Goal: Task Accomplishment & Management: Complete application form

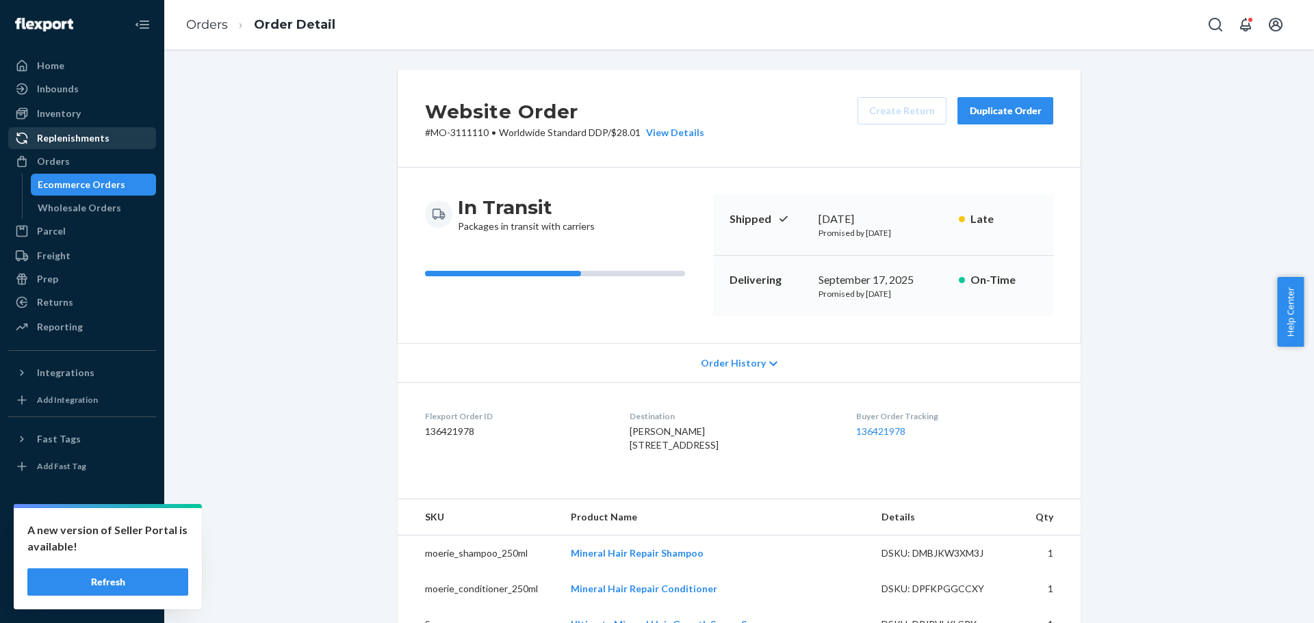
click at [99, 170] on div "Orders" at bounding box center [82, 161] width 145 height 19
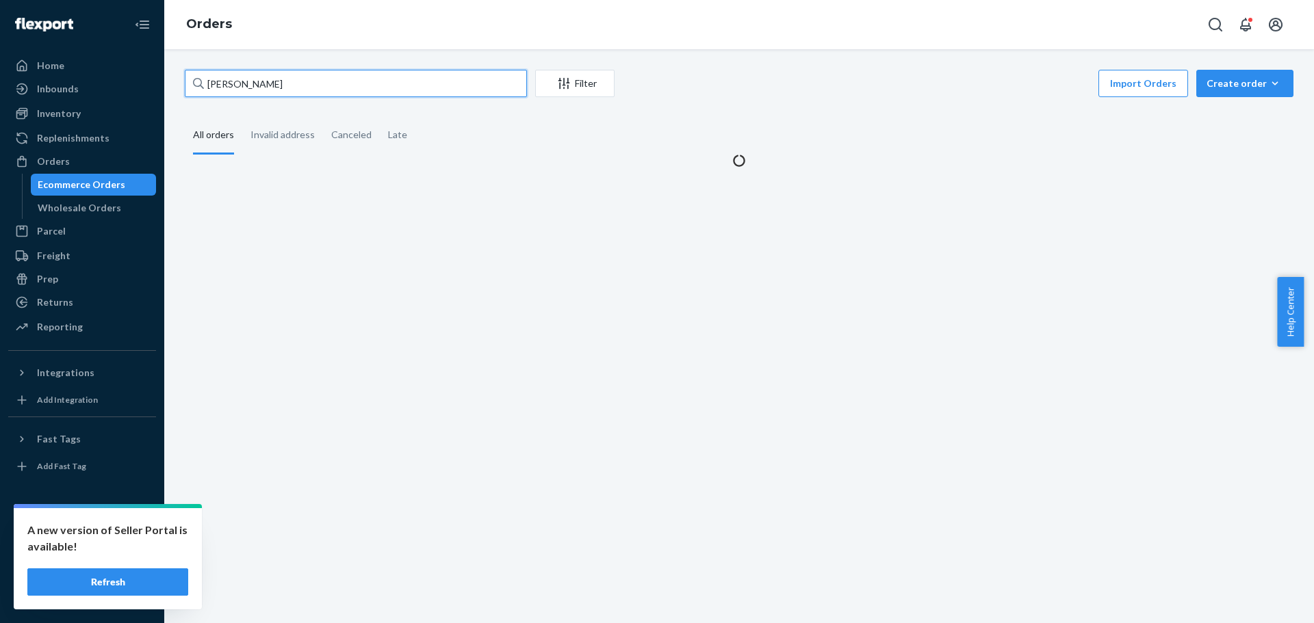
click at [221, 90] on input "Joanne lai" at bounding box center [356, 83] width 342 height 27
paste input "3078957"
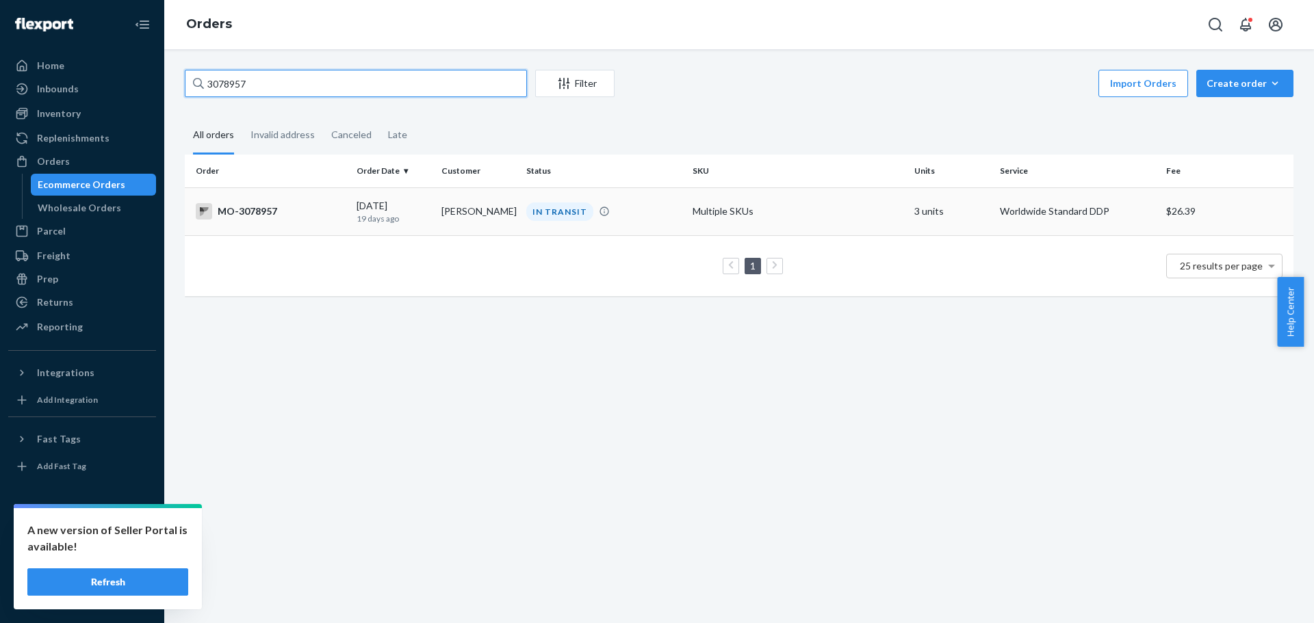
type input "3078957"
click at [294, 224] on td "MO-3078957" at bounding box center [268, 212] width 166 height 48
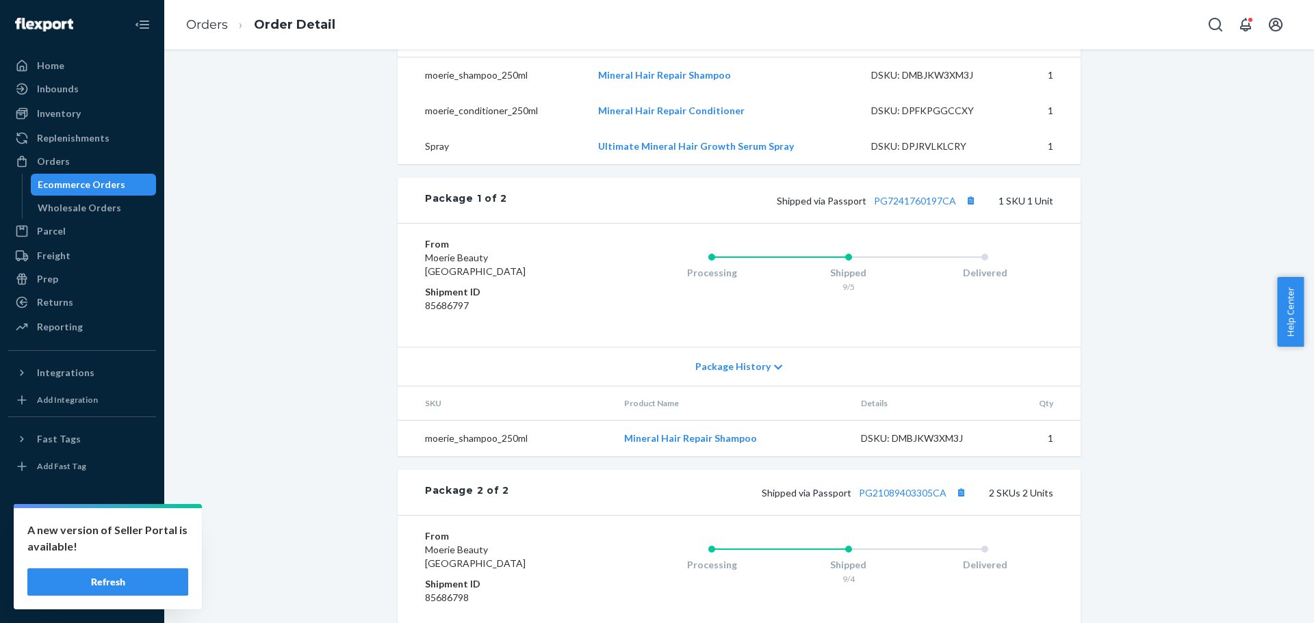
scroll to position [478, 0]
click at [907, 207] on link "PG7241760197CA" at bounding box center [915, 202] width 82 height 12
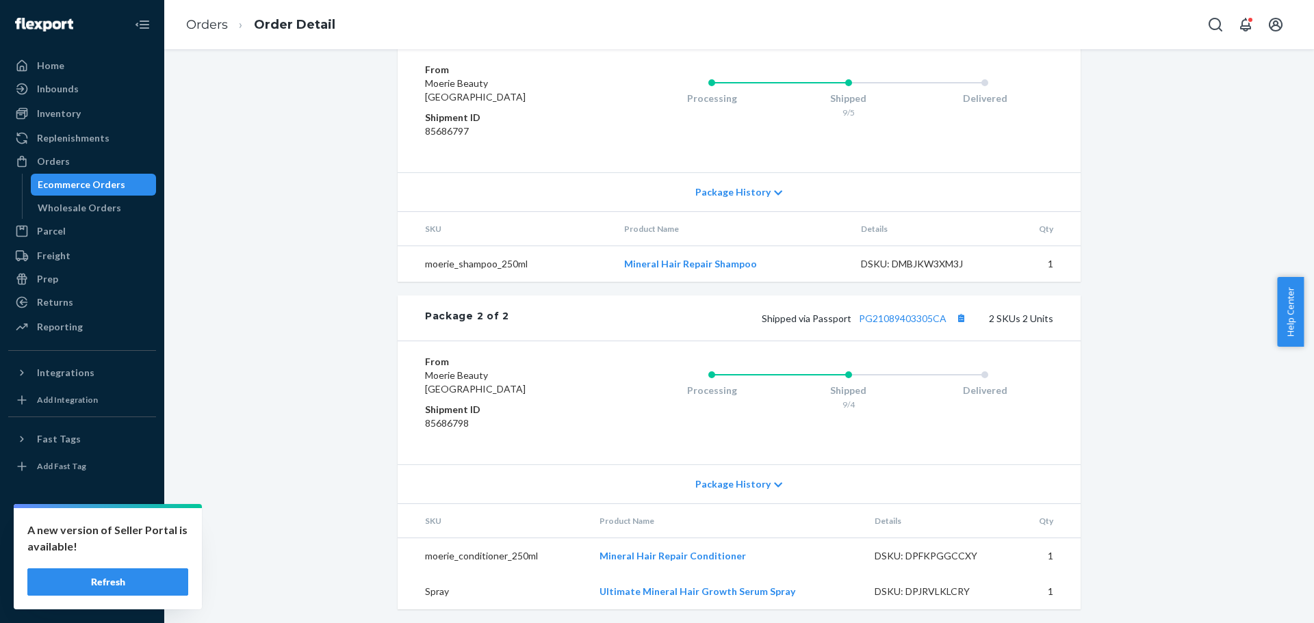
scroll to position [683, 0]
click at [903, 317] on link "PG21089403305CA" at bounding box center [903, 316] width 88 height 12
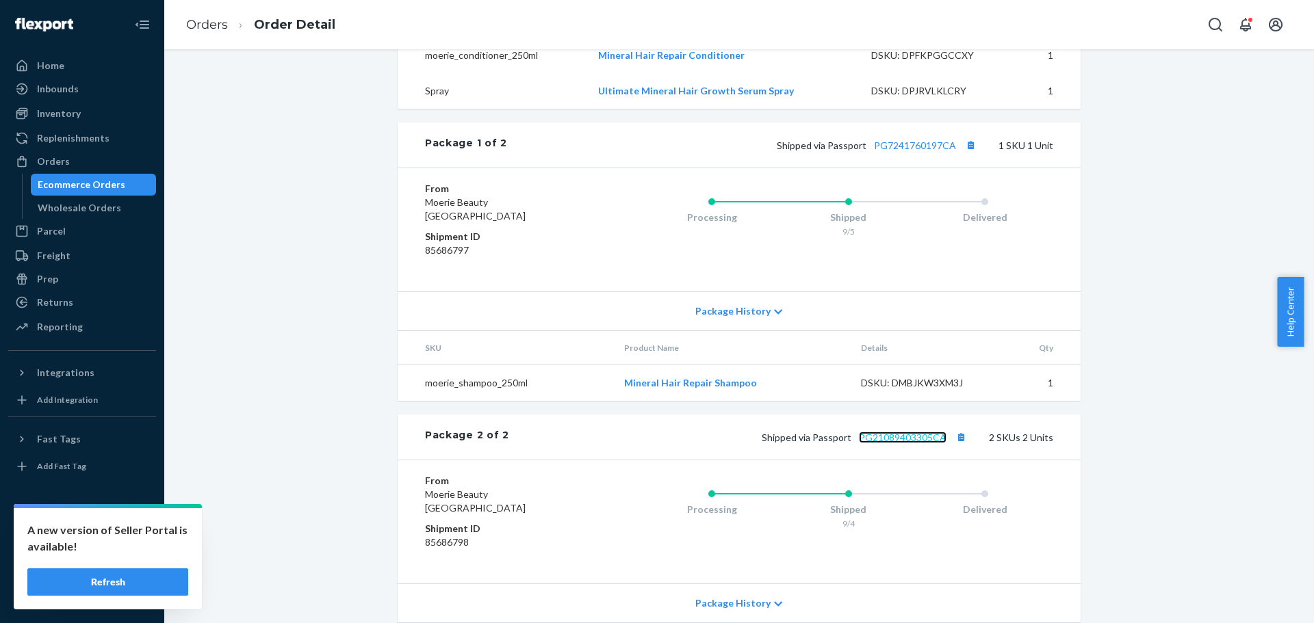
scroll to position [478, 0]
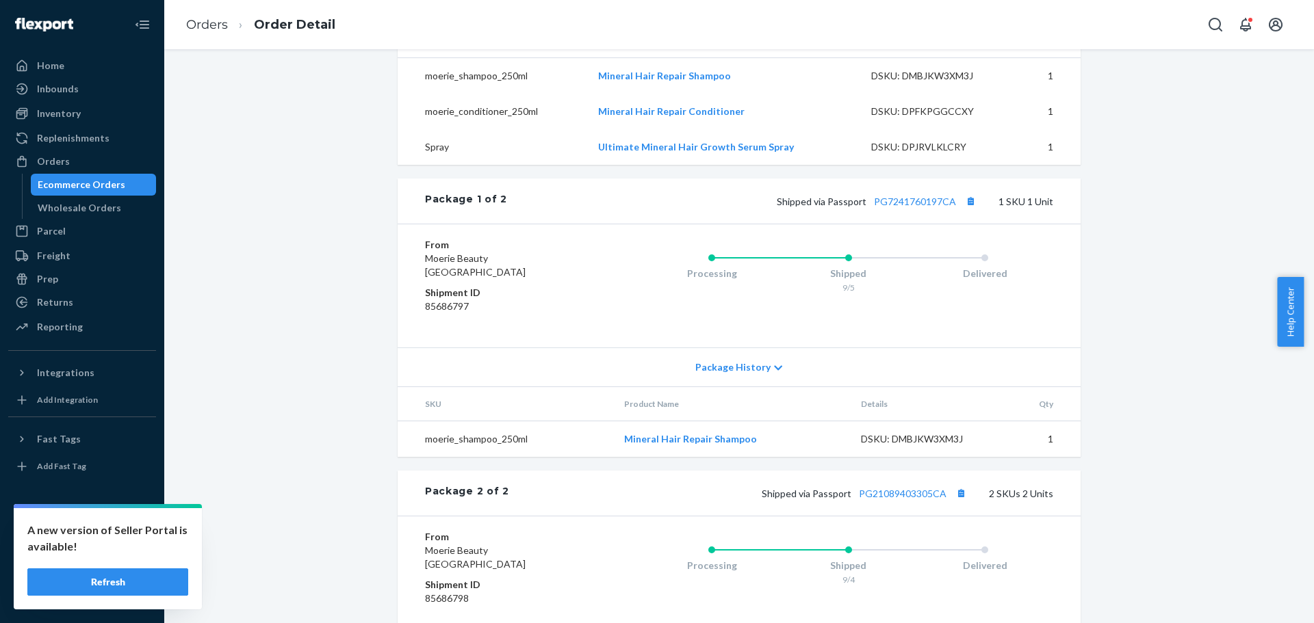
click at [639, 334] on div "Processing Shipped 9/5 Delivered" at bounding box center [821, 286] width 465 height 96
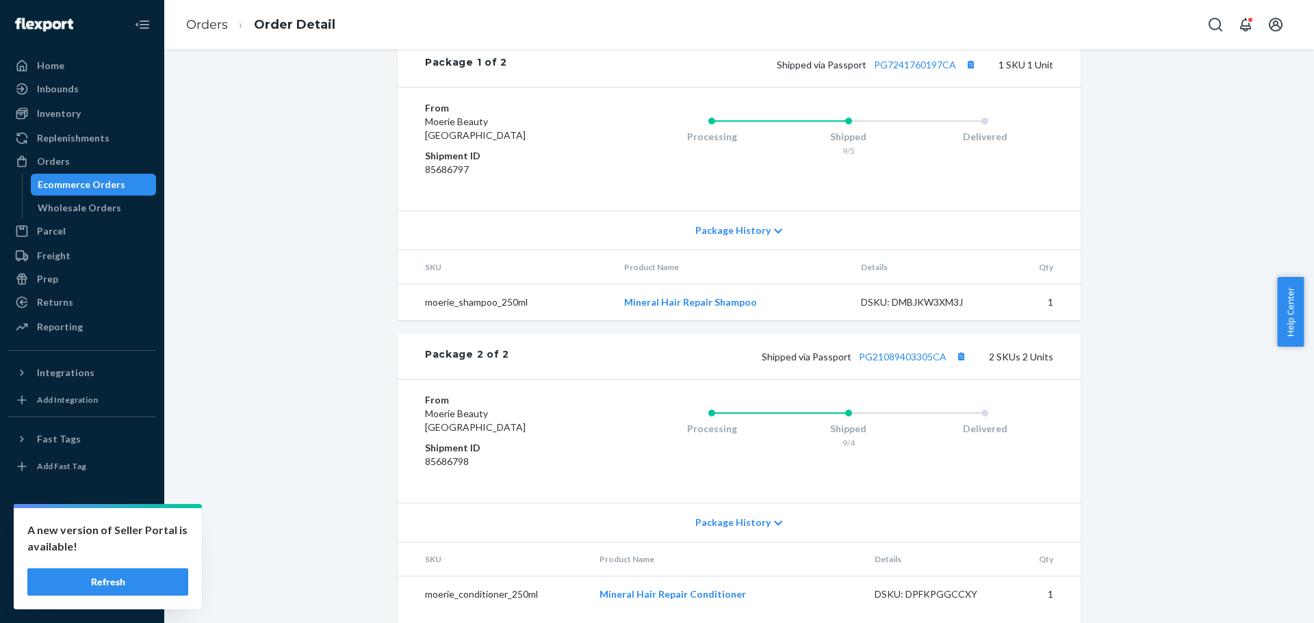
scroll to position [546, 0]
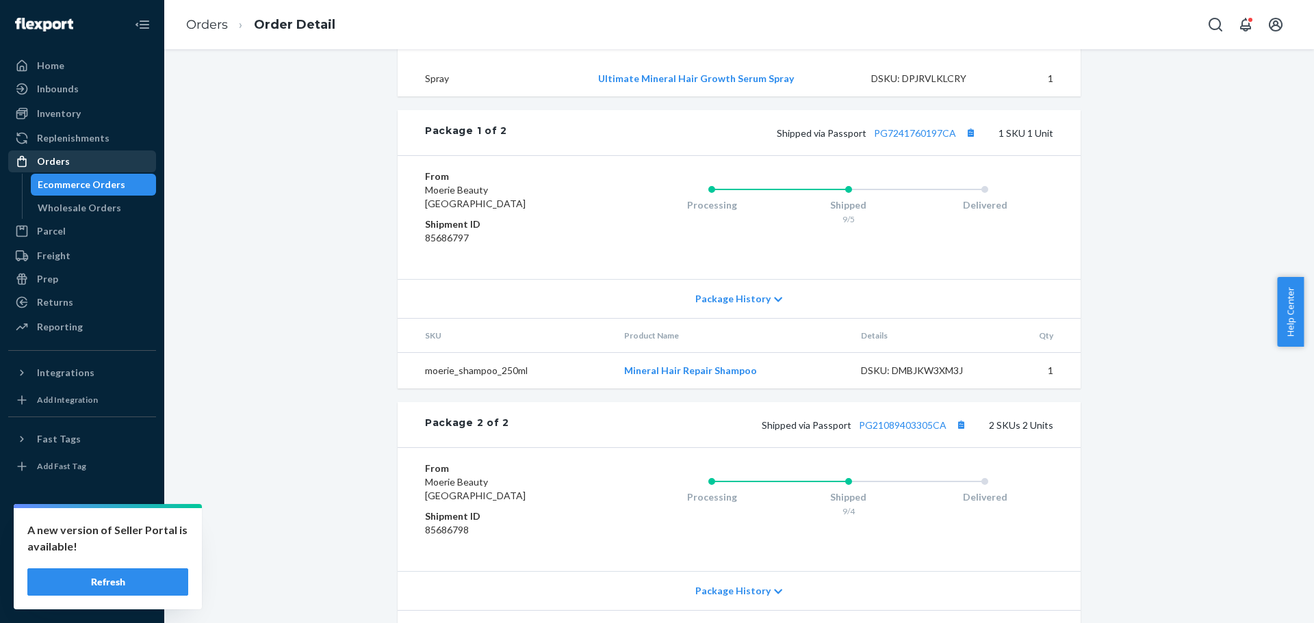
click at [91, 165] on div "Orders" at bounding box center [82, 161] width 145 height 19
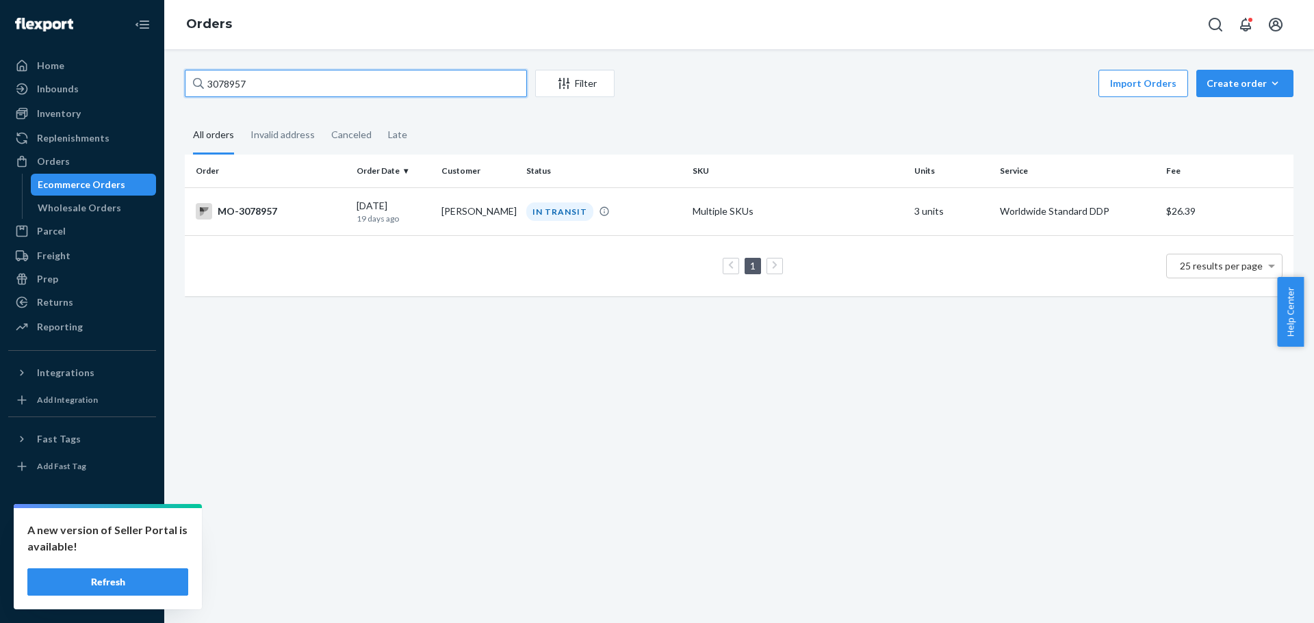
click at [233, 86] on input "3078957" at bounding box center [356, 83] width 342 height 27
paste input "15283"
type input "3152837"
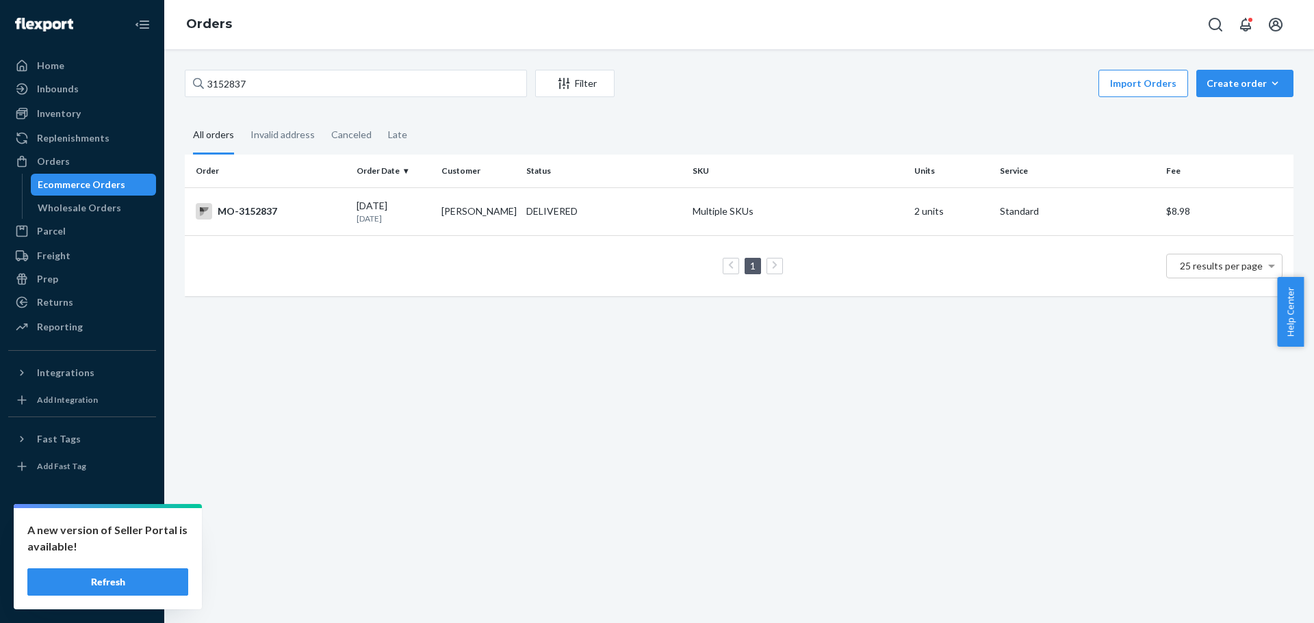
click at [338, 413] on div "3152837 Filter Import Orders Create order Ecommerce order Removal order All ord…" at bounding box center [739, 336] width 1150 height 574
click at [273, 218] on div "MO-3152837" at bounding box center [271, 211] width 150 height 16
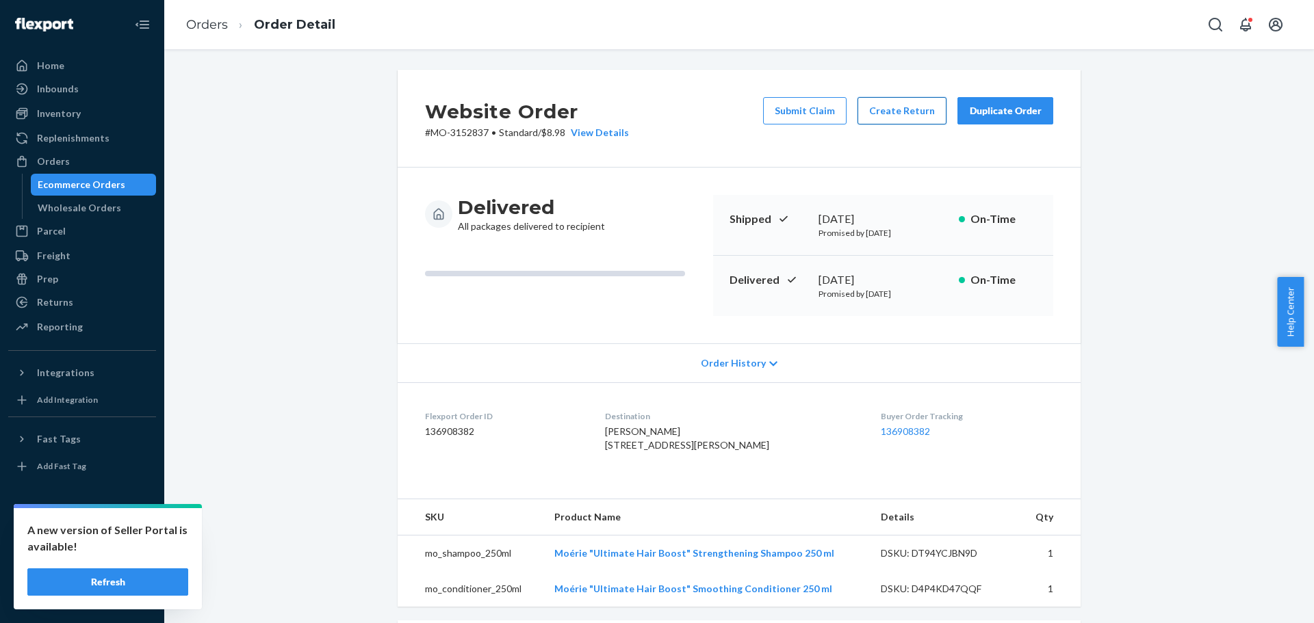
click at [880, 114] on button "Create Return" at bounding box center [901, 110] width 89 height 27
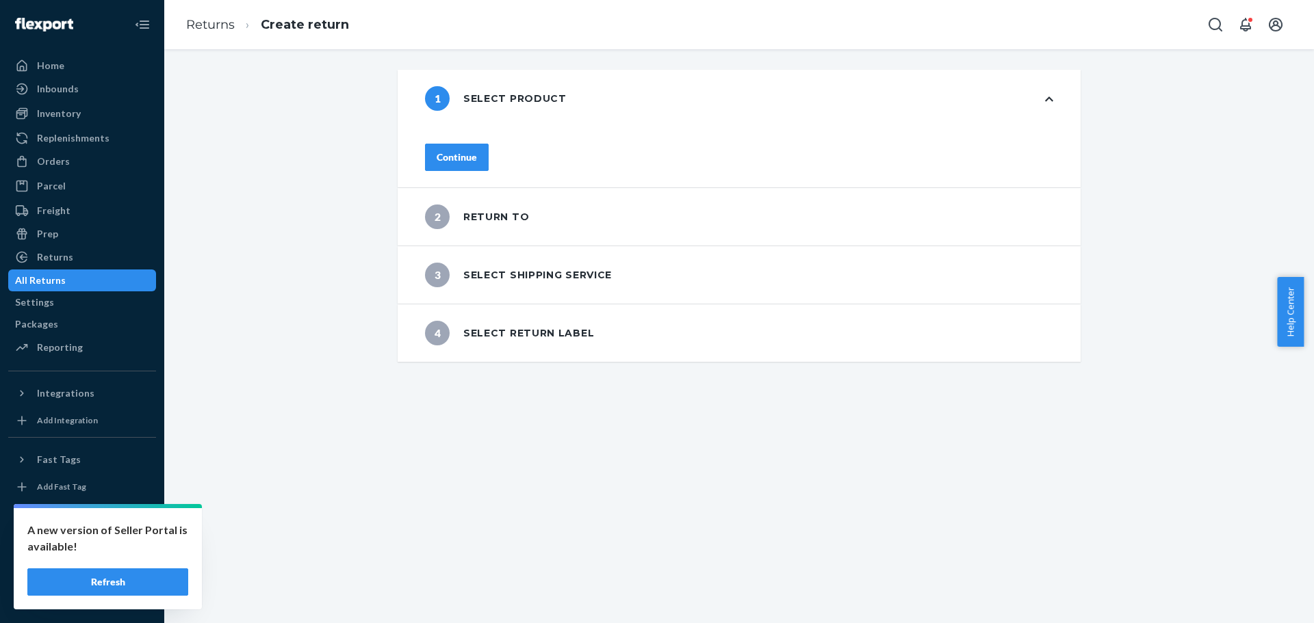
click at [489, 144] on button "Continue" at bounding box center [457, 157] width 64 height 27
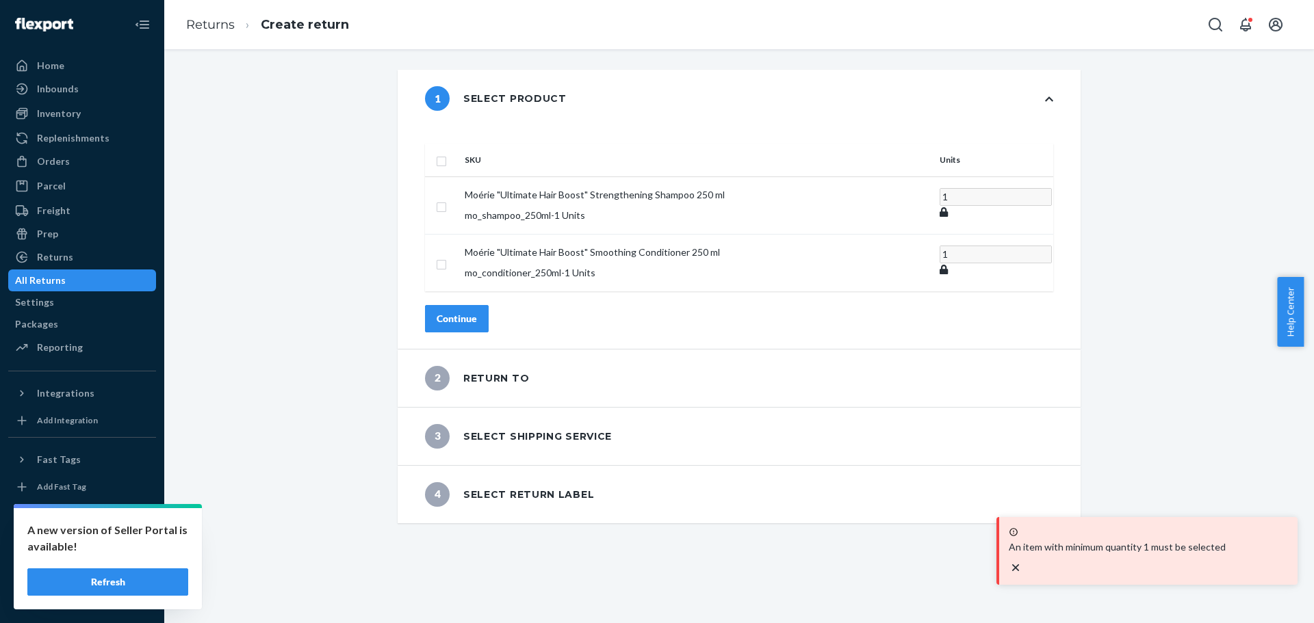
click at [447, 153] on input "checkbox" at bounding box center [441, 160] width 11 height 14
checkbox input "true"
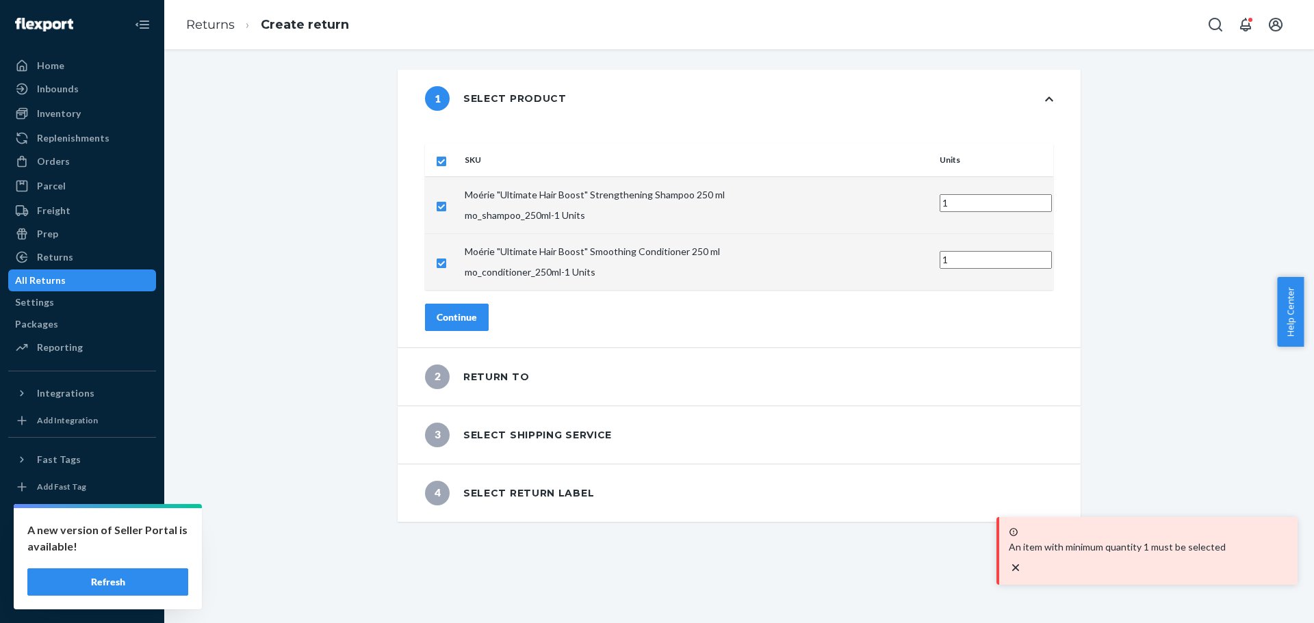
click at [477, 311] on div "Continue" at bounding box center [457, 318] width 40 height 14
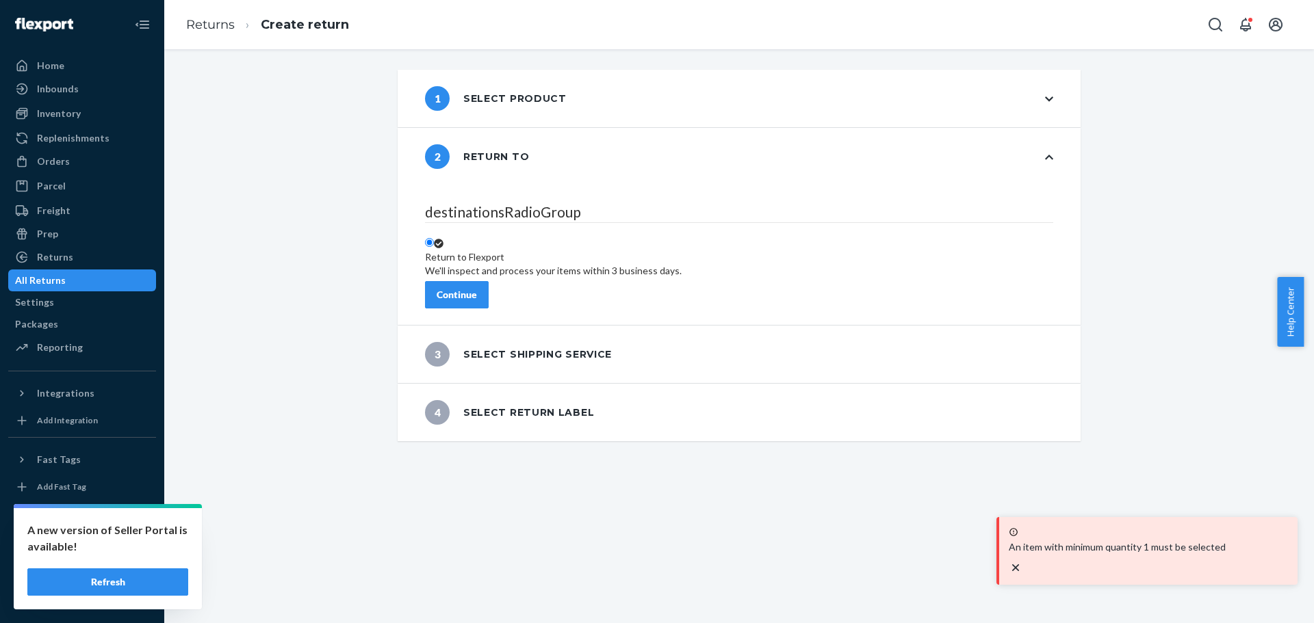
click at [489, 292] on button "Continue" at bounding box center [457, 294] width 64 height 27
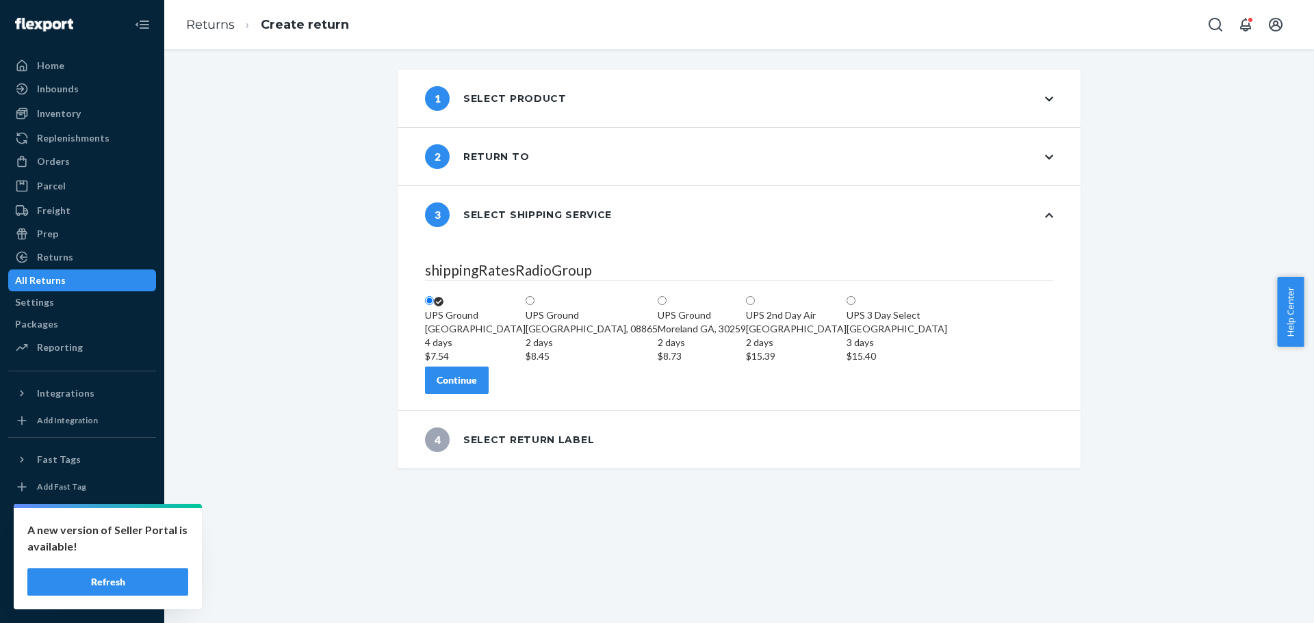
click at [477, 387] on div "Continue" at bounding box center [457, 381] width 40 height 14
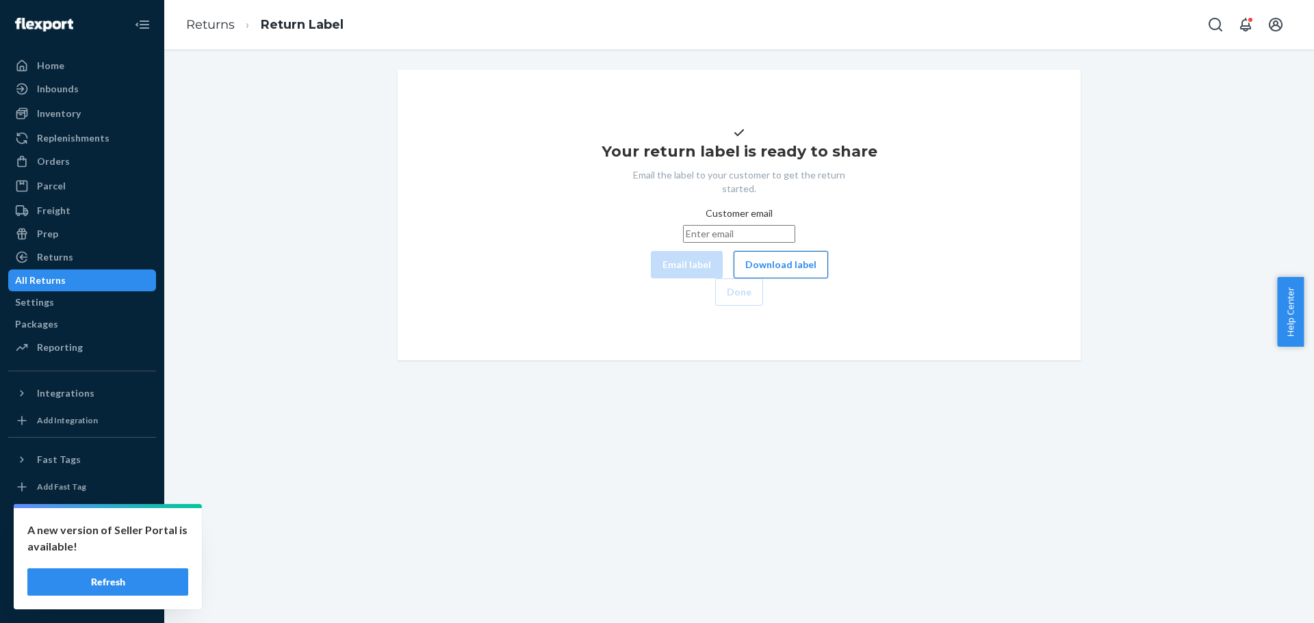
click at [734, 279] on button "Download label" at bounding box center [781, 264] width 94 height 27
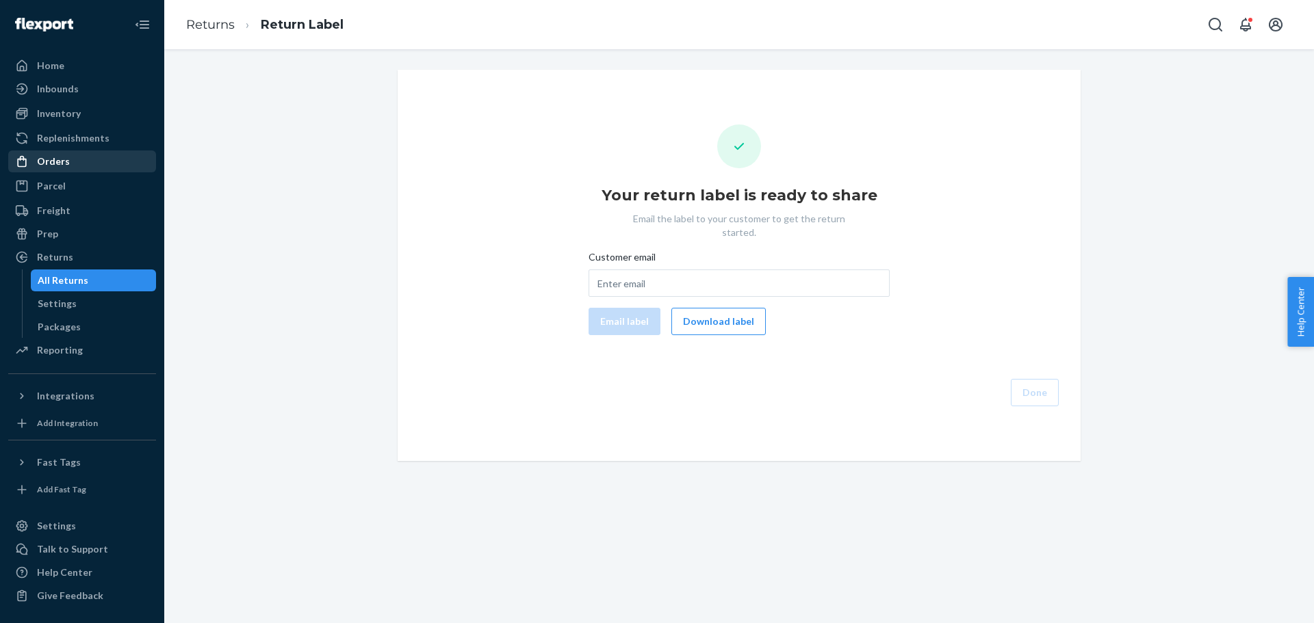
click at [60, 162] on div "Orders" at bounding box center [53, 162] width 33 height 14
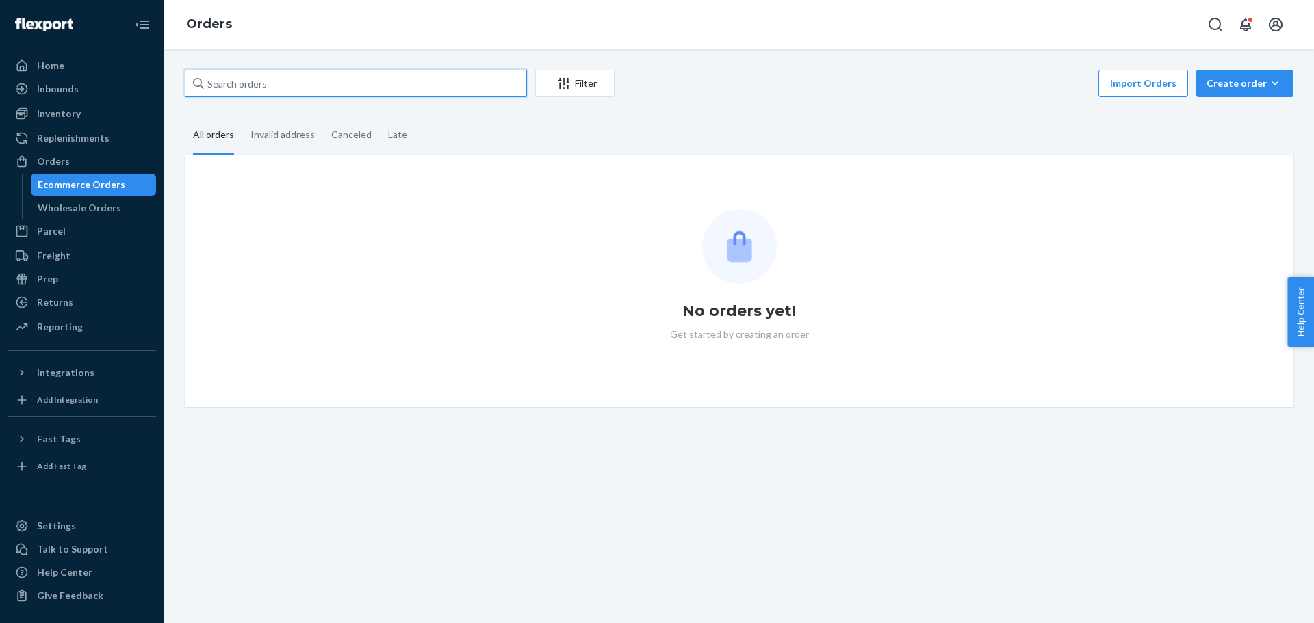
click at [238, 85] on input "text" at bounding box center [356, 83] width 342 height 27
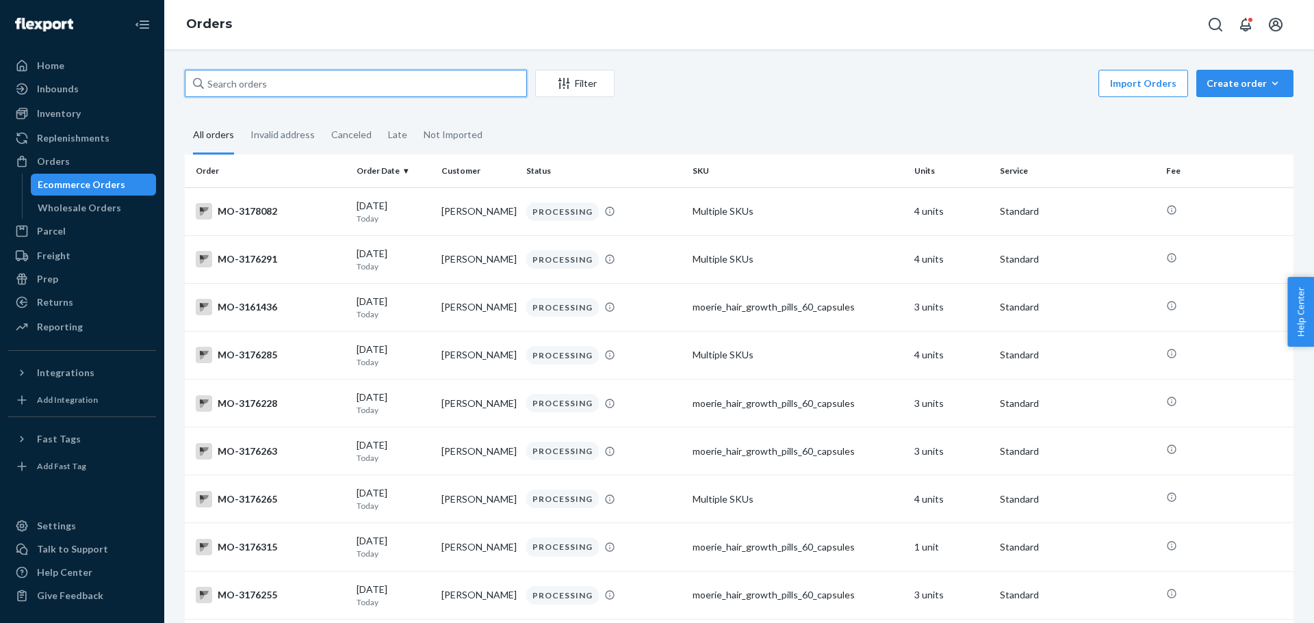
paste input "3107060"
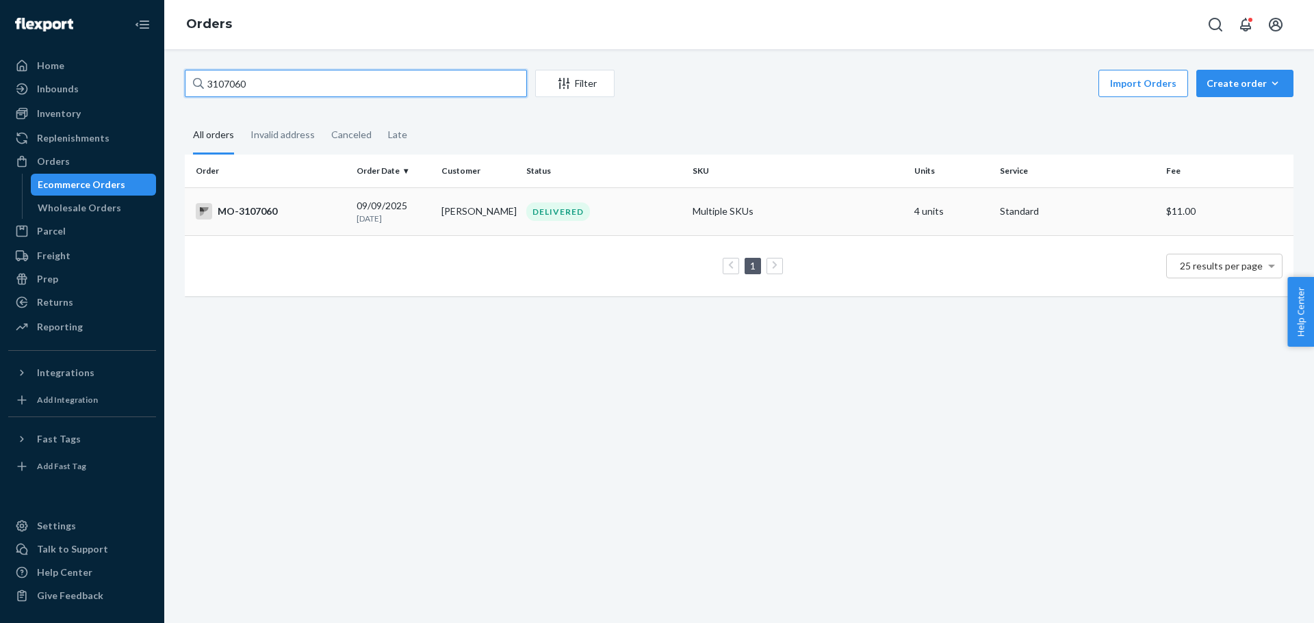
type input "3107060"
click at [257, 221] on td "MO-3107060" at bounding box center [268, 212] width 166 height 48
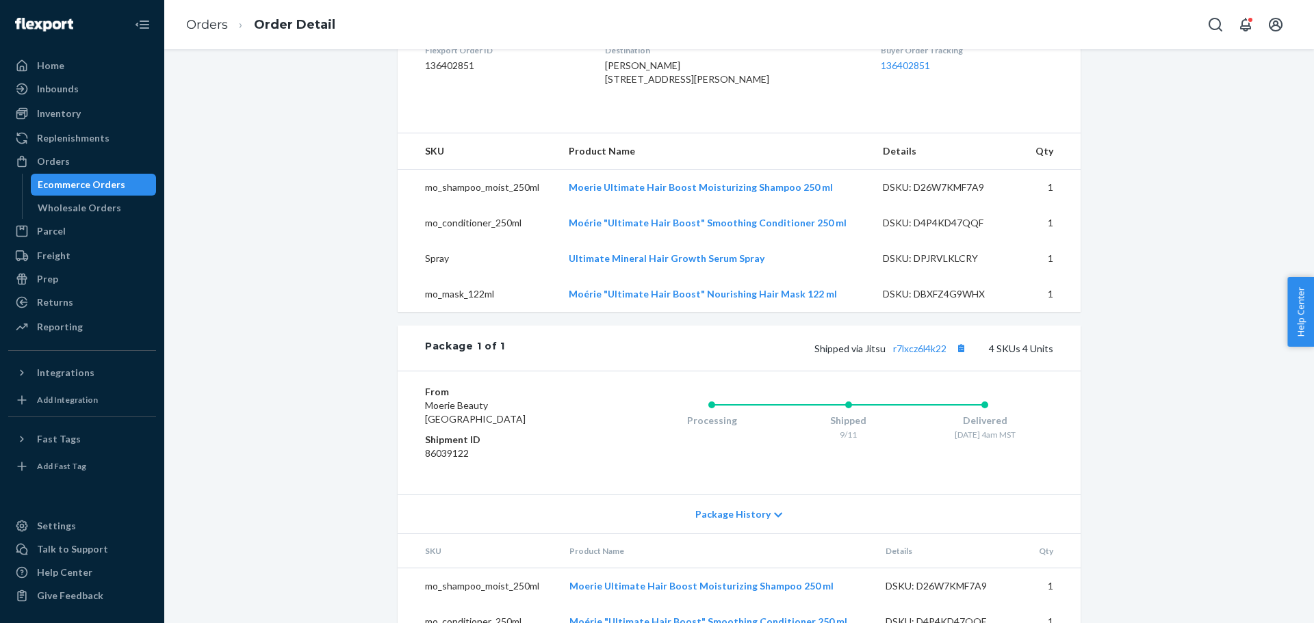
scroll to position [361, 0]
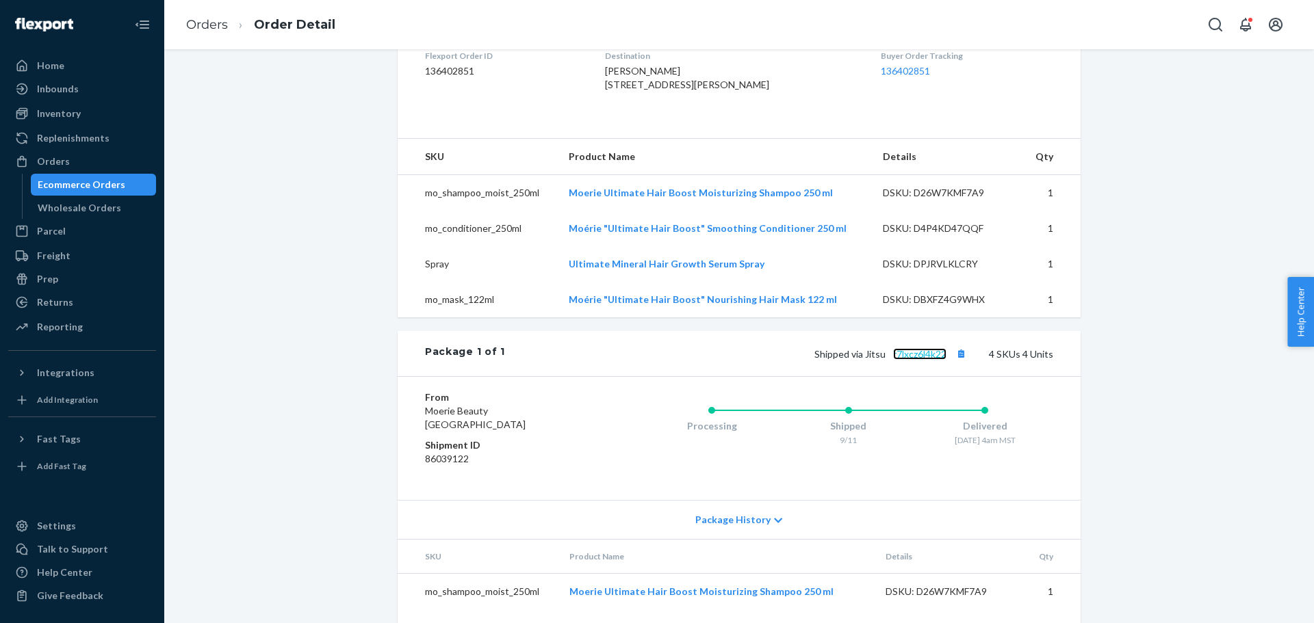
click at [912, 360] on link "r7lxcz6l4k22" at bounding box center [919, 354] width 53 height 12
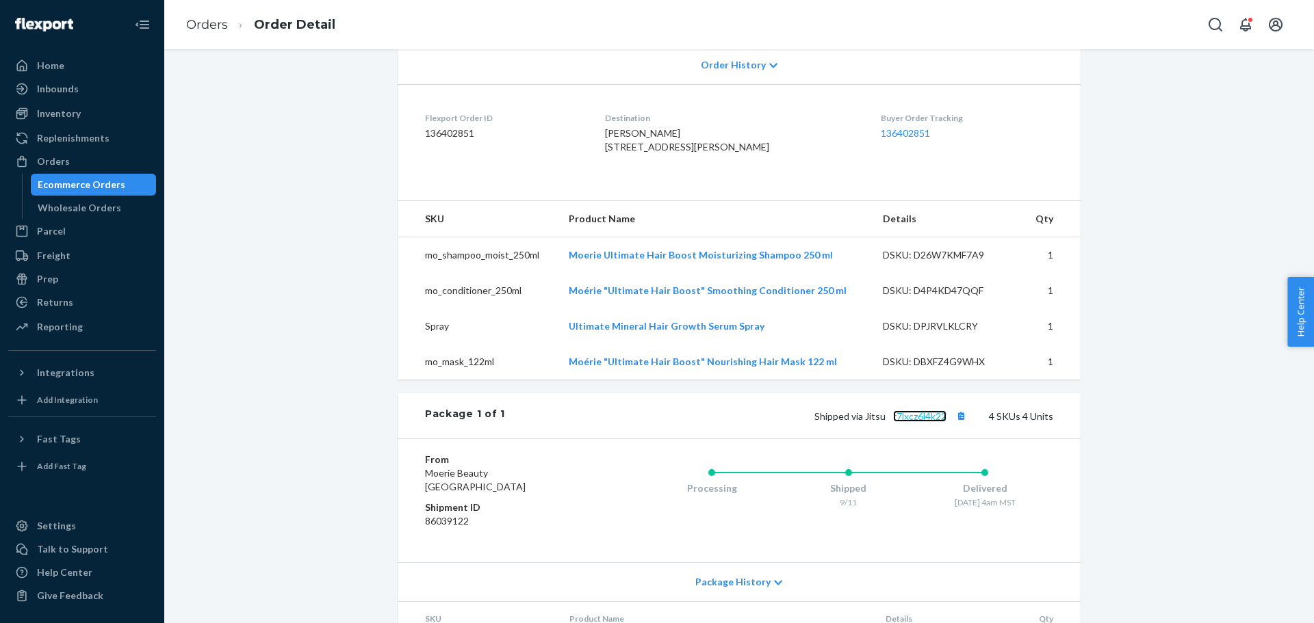
scroll to position [498, 0]
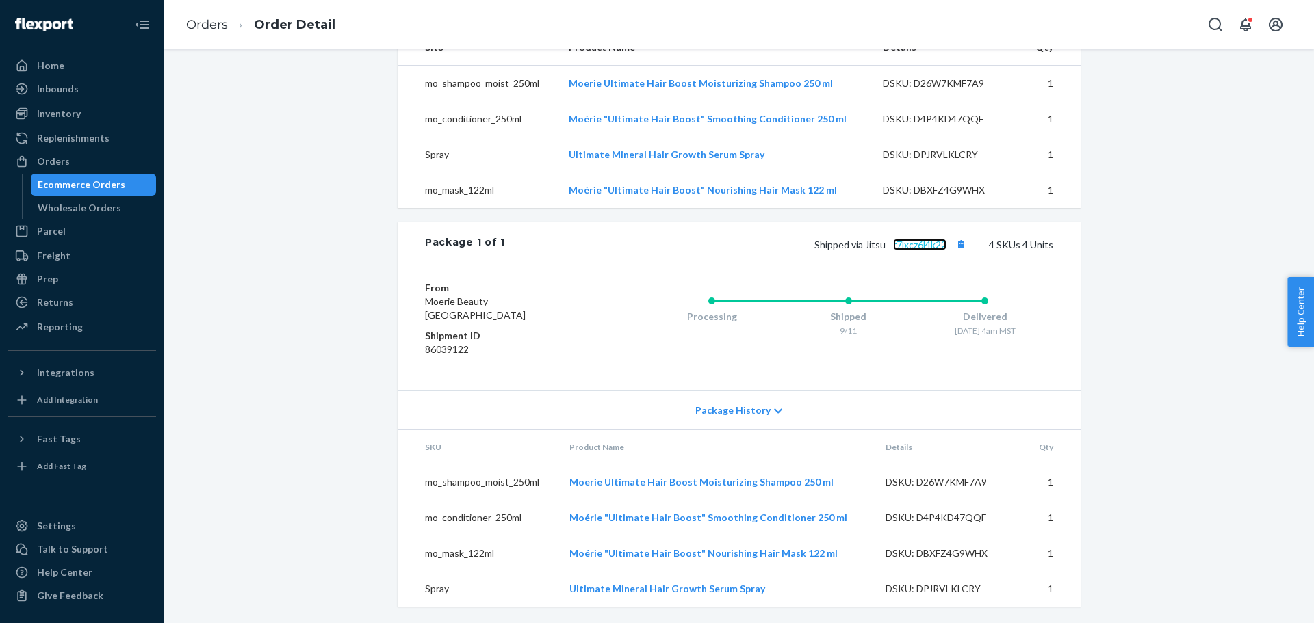
click at [918, 246] on link "r7lxcz6l4k22" at bounding box center [919, 245] width 53 height 12
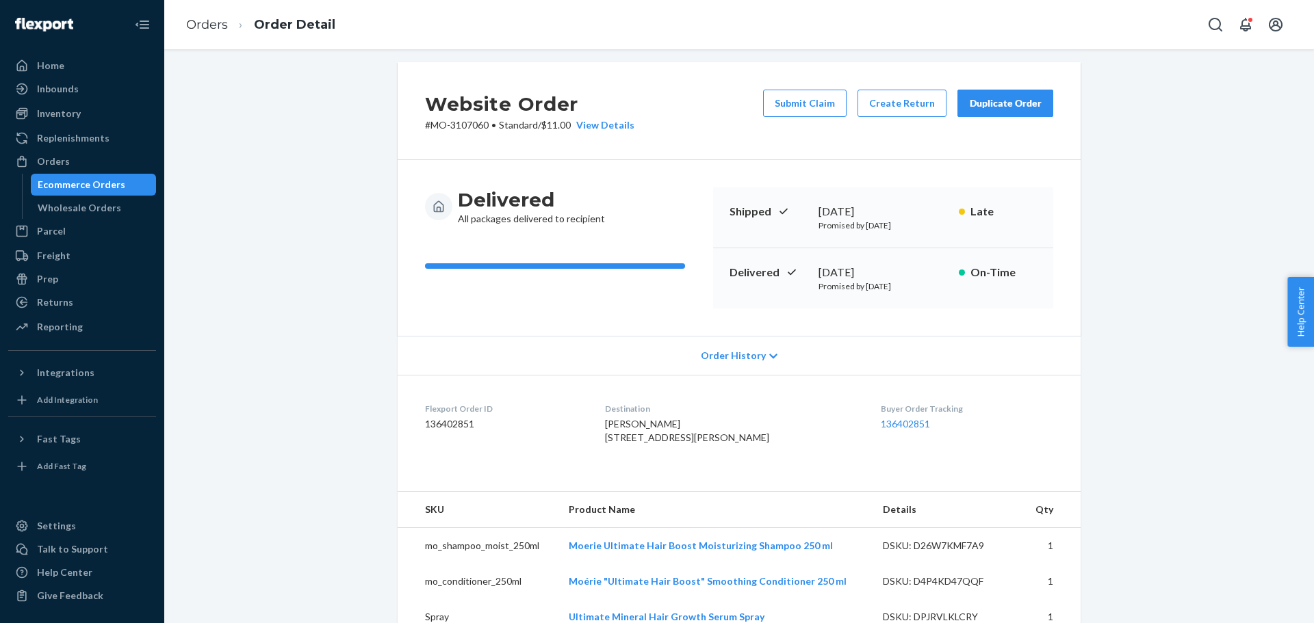
scroll to position [0, 0]
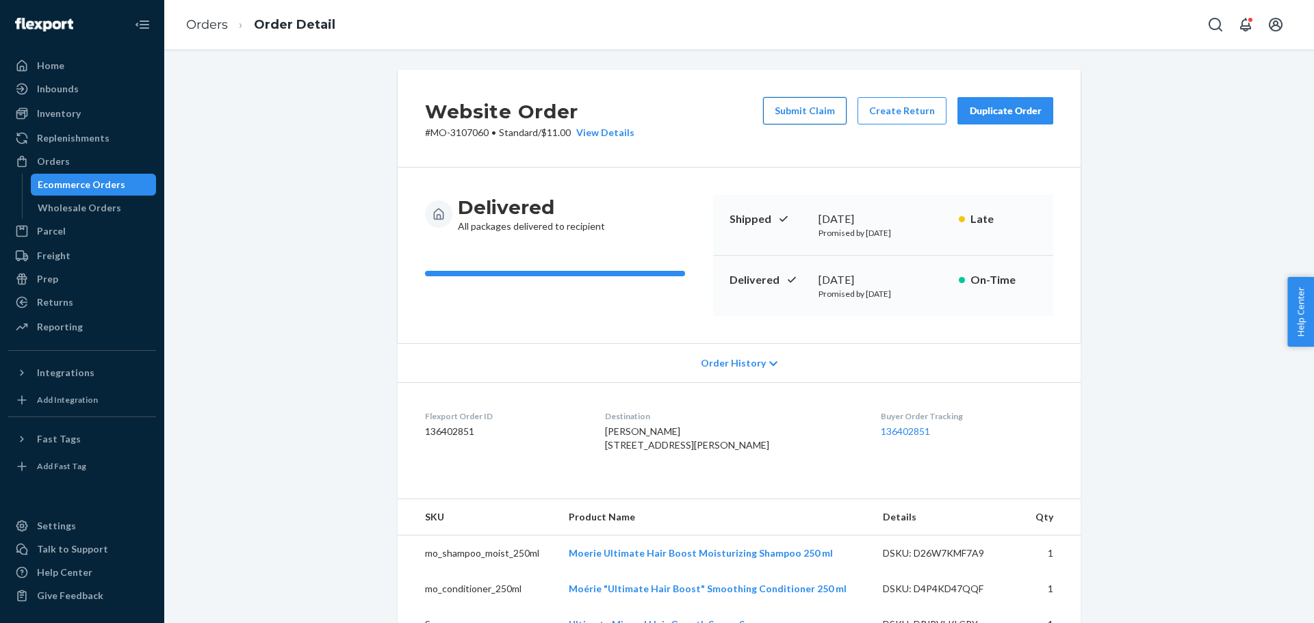
click at [803, 109] on button "Submit Claim" at bounding box center [804, 110] width 83 height 27
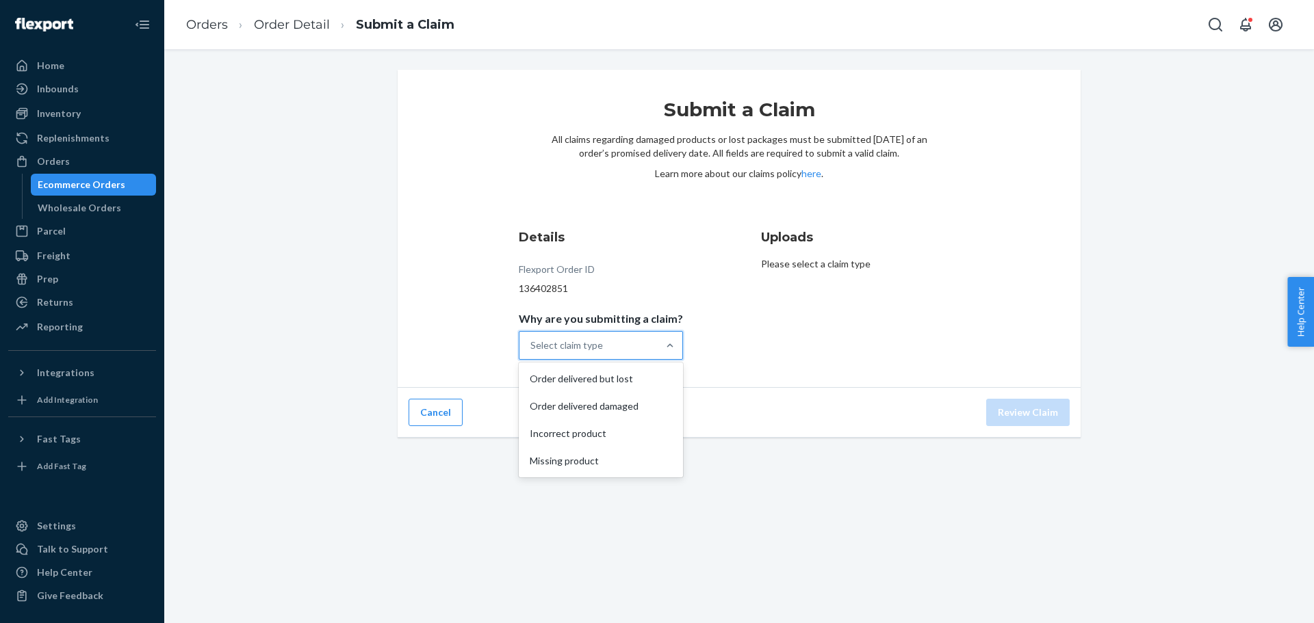
click at [594, 357] on div "Select claim type" at bounding box center [588, 345] width 138 height 27
click at [532, 352] on input "Why are you submitting a claim? option Order delivered but lost focused, 1 of 4…" at bounding box center [530, 346] width 1 height 14
click at [619, 375] on div "Order delivered but lost" at bounding box center [600, 378] width 159 height 27
click at [532, 352] on input "Why are you submitting a claim? option Order delivered but lost focused, 1 of 4…" at bounding box center [530, 346] width 1 height 14
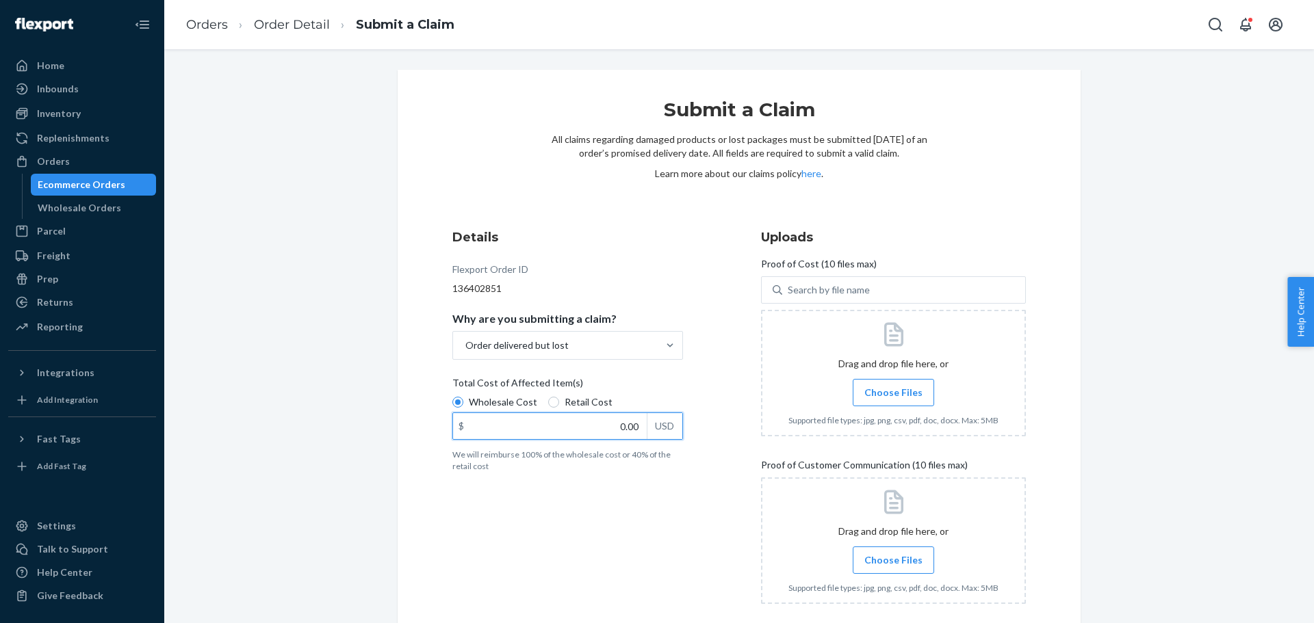
drag, startPoint x: 617, startPoint y: 427, endPoint x: 640, endPoint y: 427, distance: 23.3
click at [640, 427] on input "0.00" at bounding box center [550, 426] width 194 height 26
type input "56.00"
click at [892, 386] on span "Choose Files" at bounding box center [893, 393] width 58 height 14
click at [893, 386] on input "Choose Files" at bounding box center [893, 392] width 1 height 15
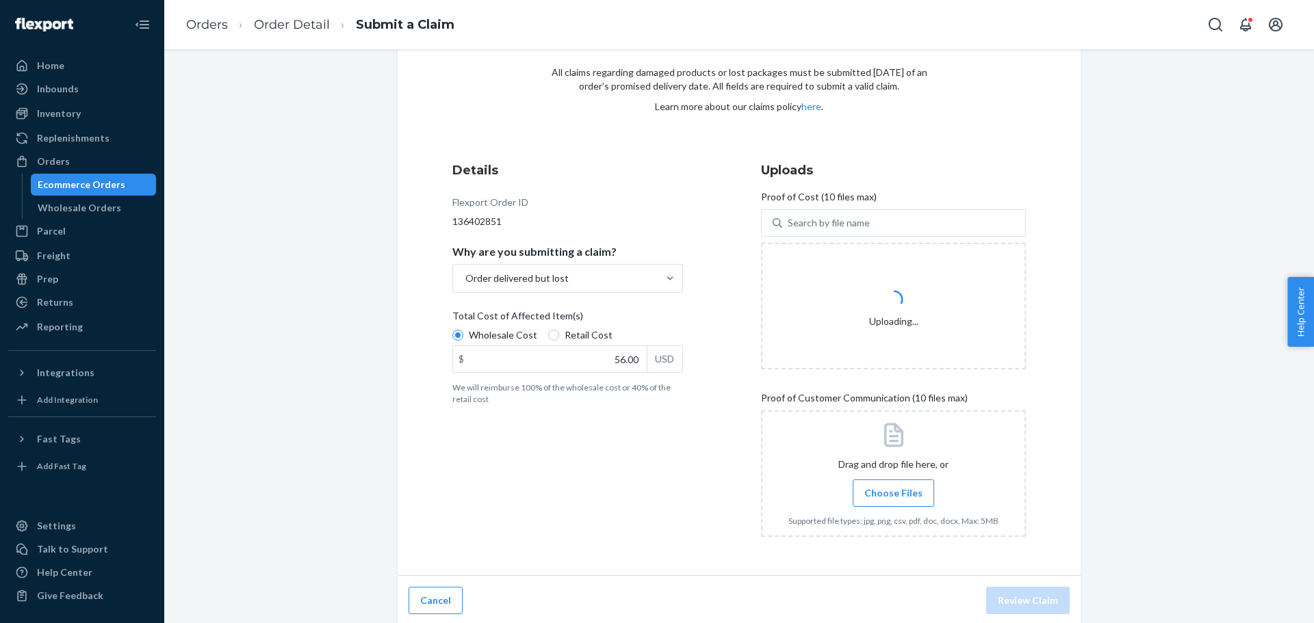
scroll to position [70, 0]
click at [887, 486] on span "Choose Files" at bounding box center [893, 491] width 58 height 14
click at [893, 486] on input "Choose Files" at bounding box center [893, 490] width 1 height 15
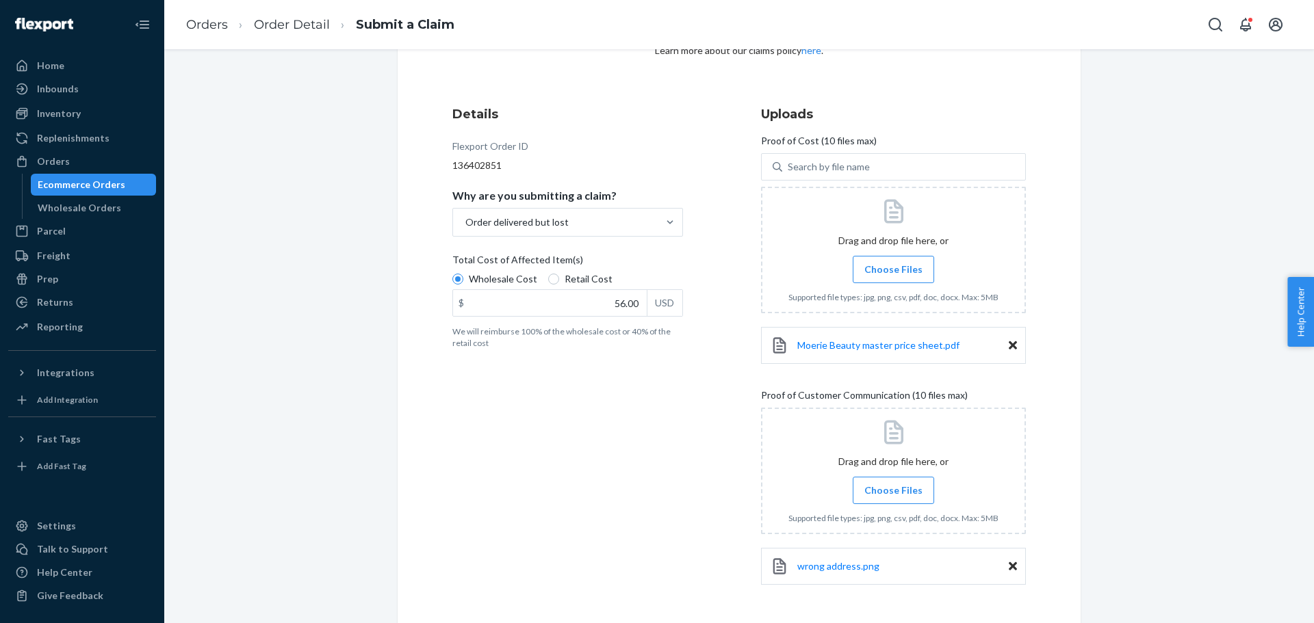
scroll to position [177, 0]
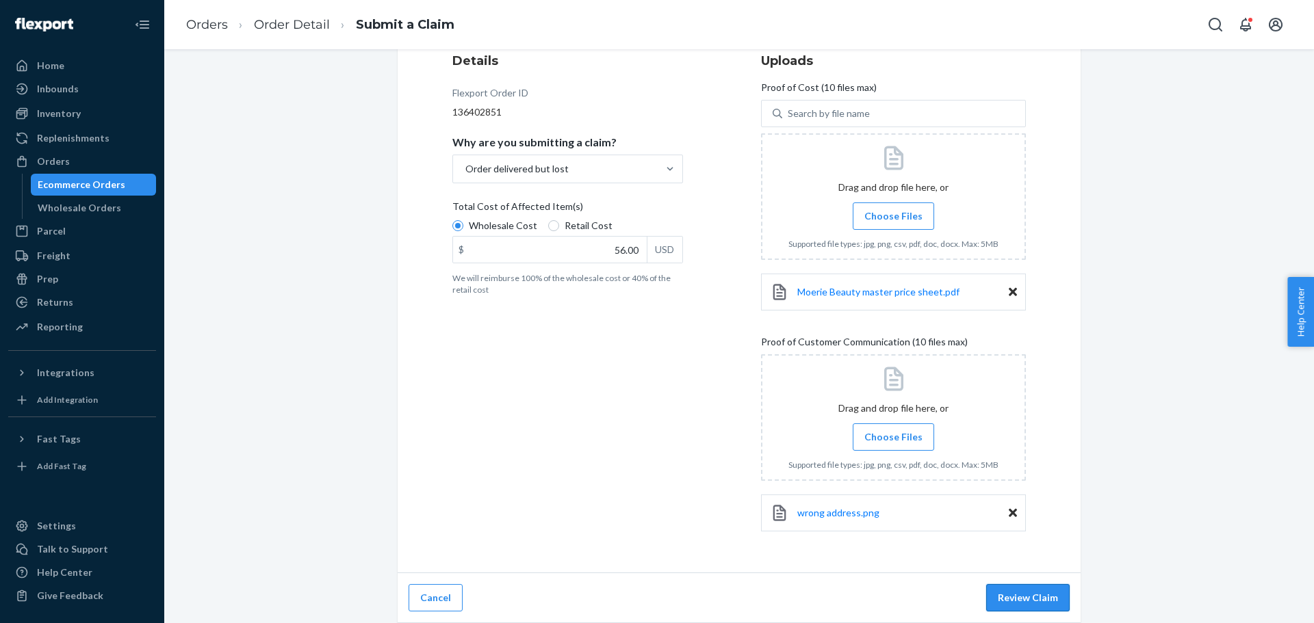
click at [1007, 602] on button "Review Claim" at bounding box center [1027, 597] width 83 height 27
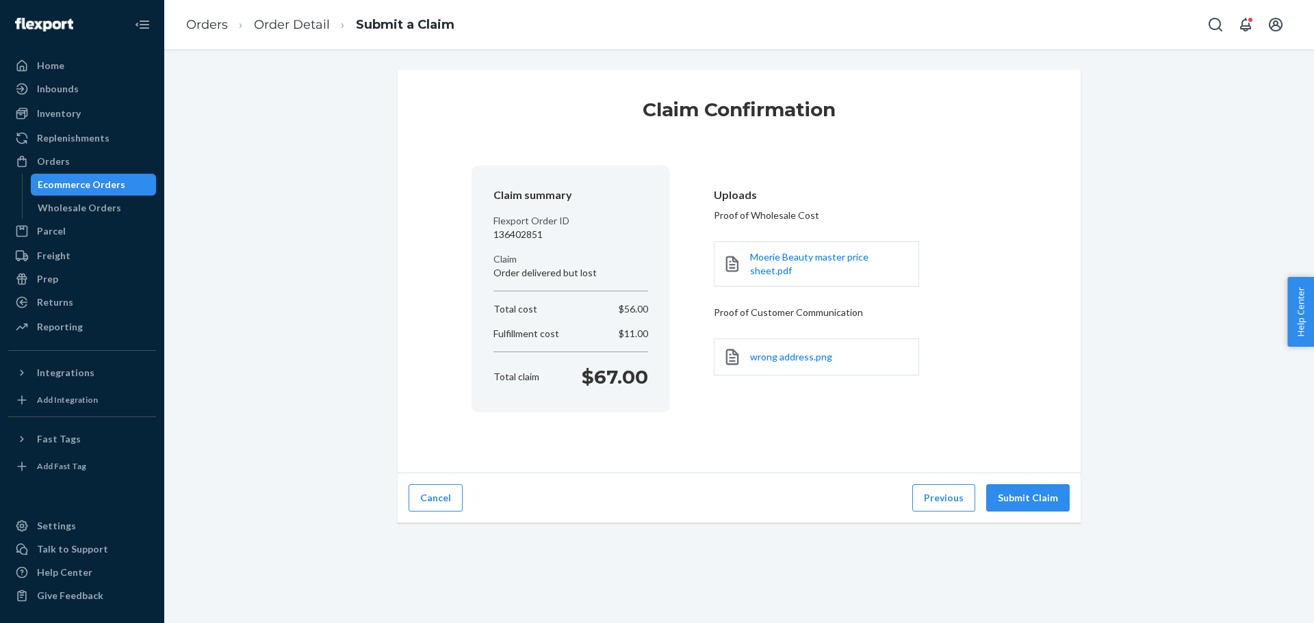
scroll to position [0, 0]
click at [1014, 497] on button "Submit Claim" at bounding box center [1027, 498] width 83 height 27
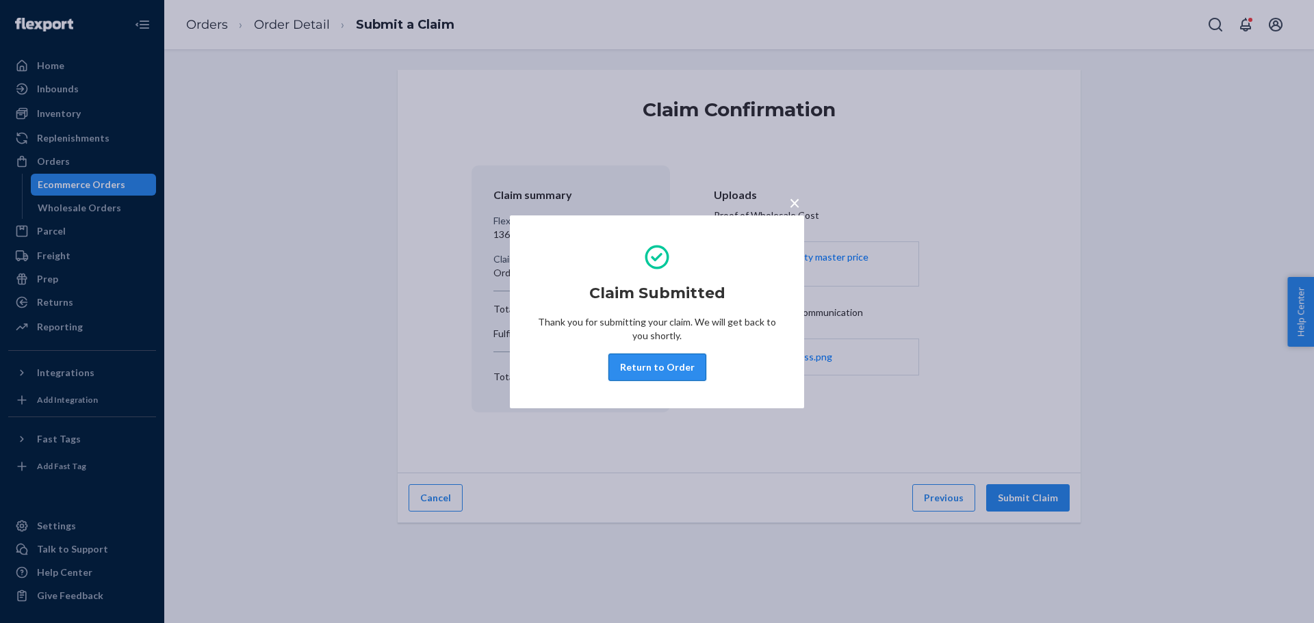
click at [653, 367] on button "Return to Order" at bounding box center [657, 367] width 98 height 27
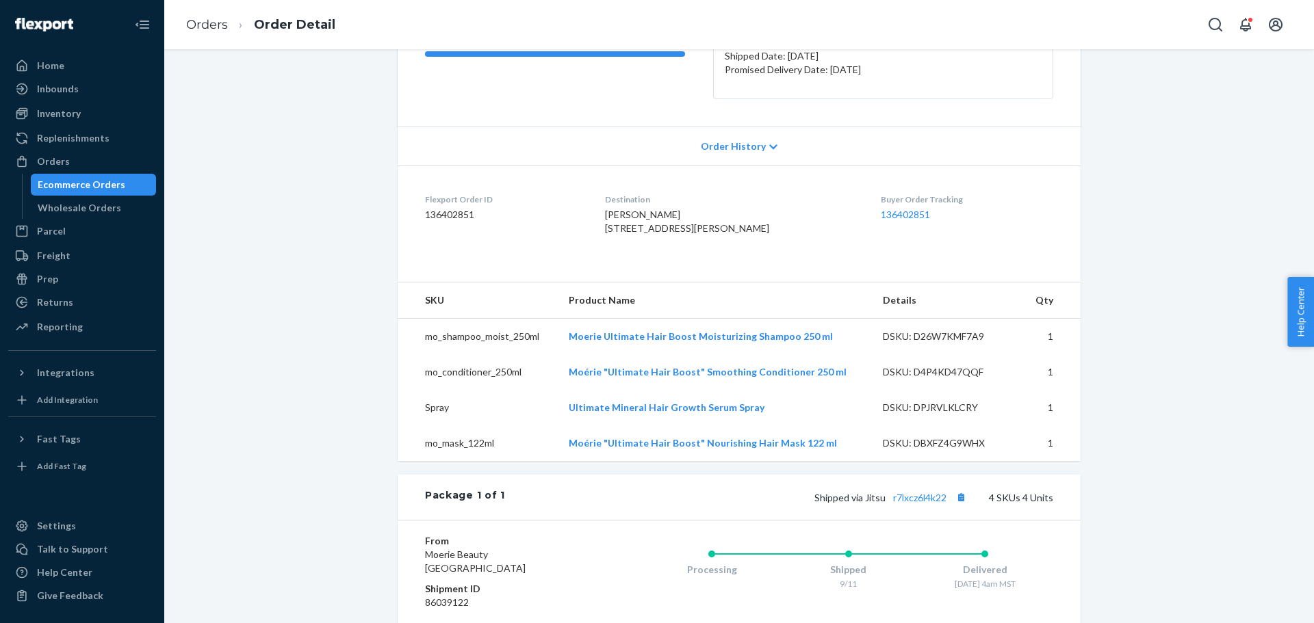
scroll to position [90, 0]
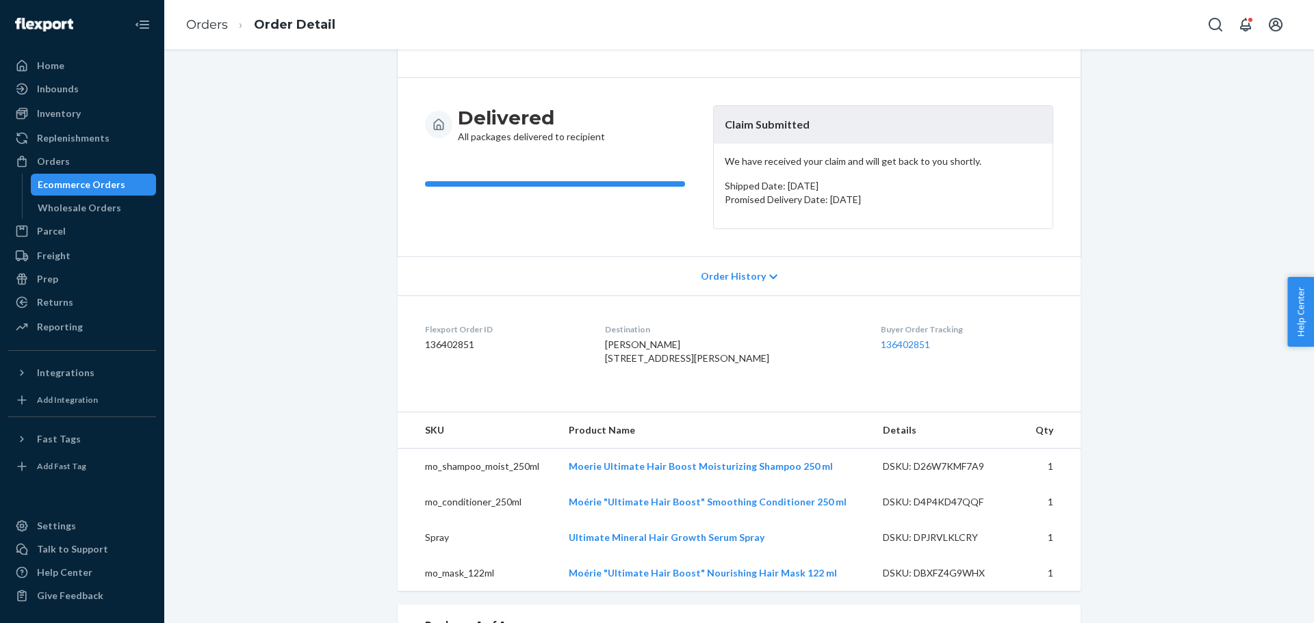
drag, startPoint x: 620, startPoint y: 361, endPoint x: 689, endPoint y: 370, distance: 69.6
click at [689, 370] on dl "Flexport Order ID 136402851 Destination [PERSON_NAME] [STREET_ADDRESS][PERSON_N…" at bounding box center [739, 347] width 683 height 103
copy span "[STREET_ADDRESS][PERSON_NAME]"
